Goal: Use online tool/utility: Utilize a website feature to perform a specific function

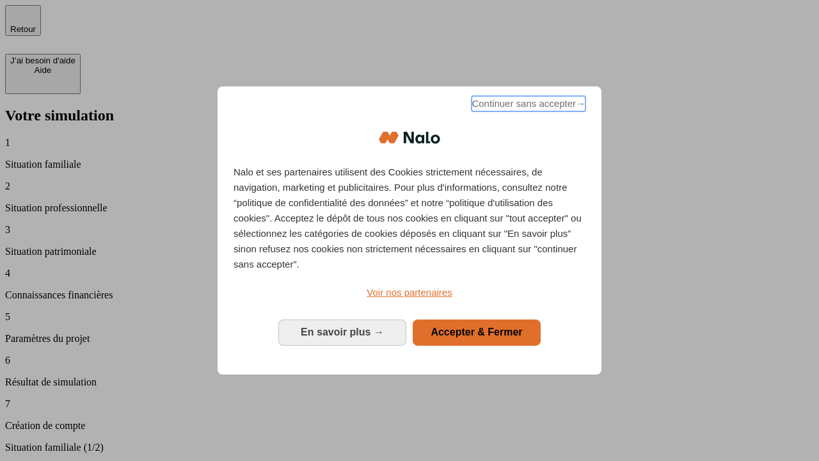
click at [527, 106] on span "Continuer sans accepter →" at bounding box center [529, 103] width 114 height 15
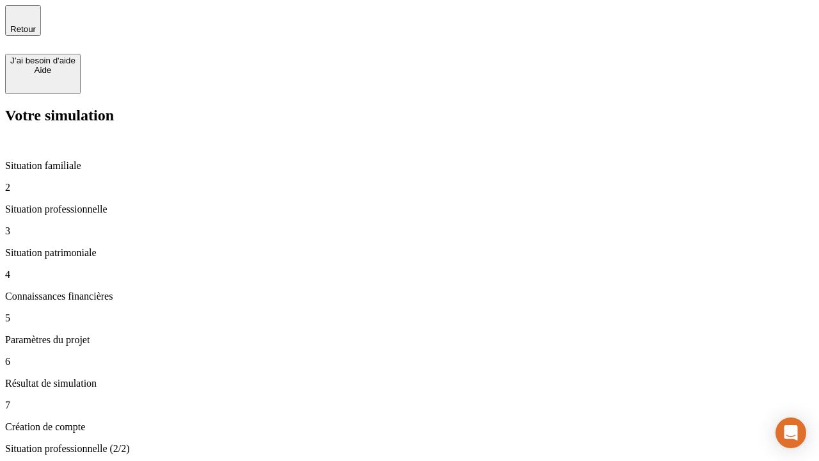
type input "30 000"
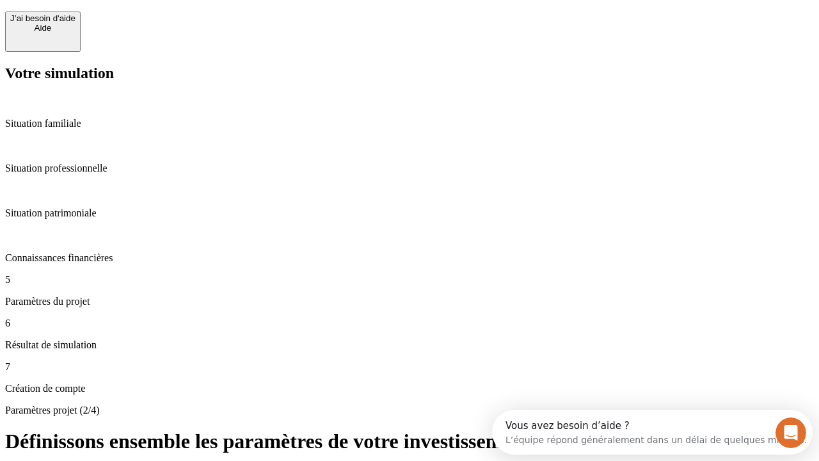
scroll to position [12, 0]
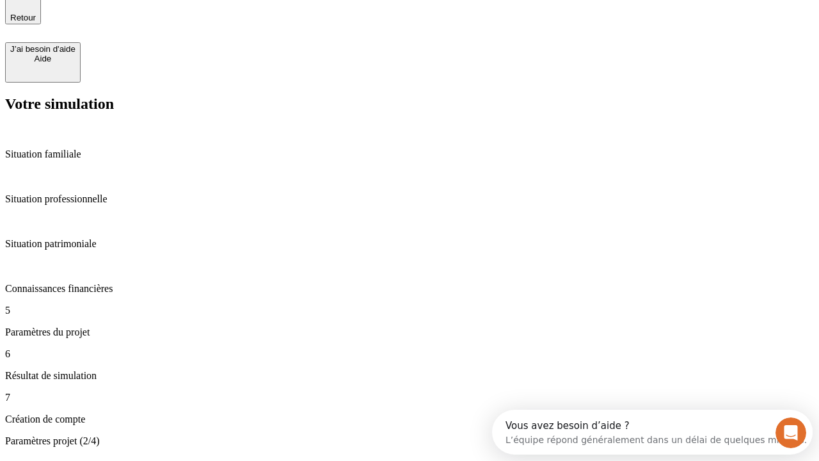
type input "25"
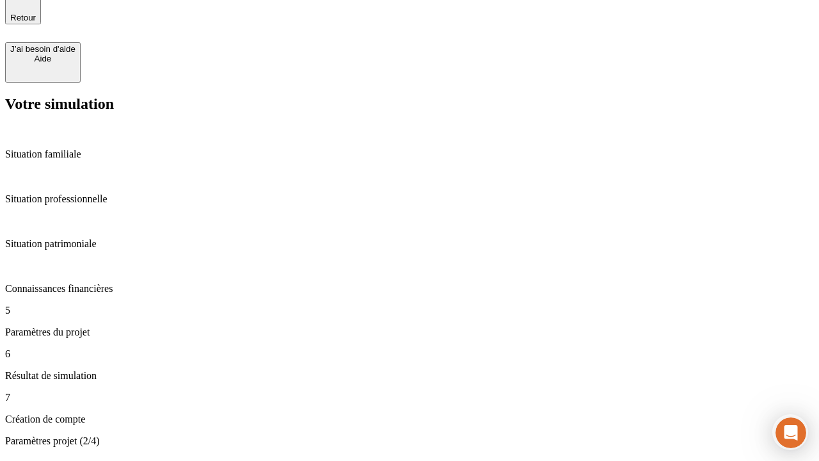
type input "1 000"
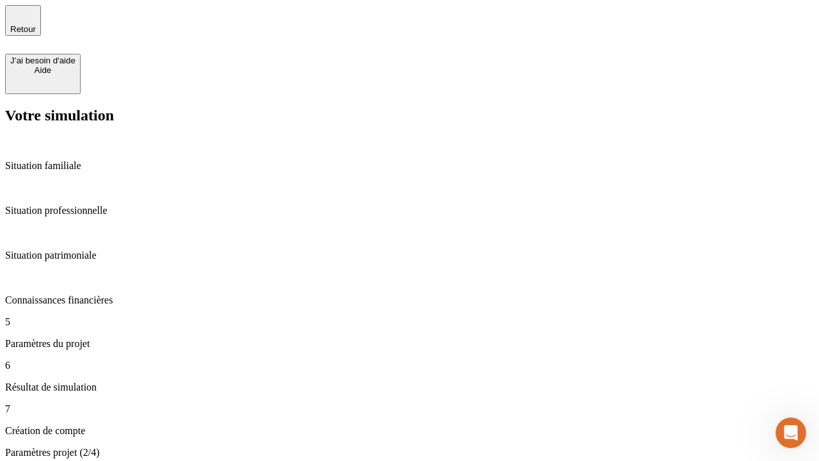
type input "640"
